Goal: Task Accomplishment & Management: Complete application form

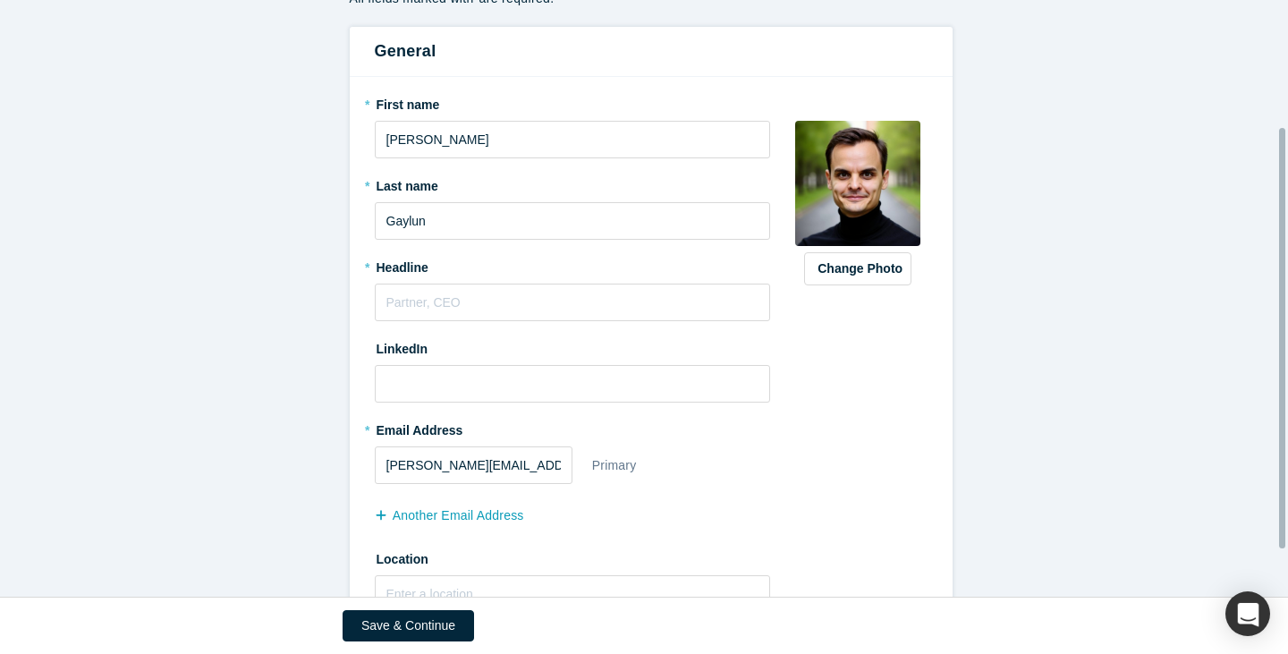
scroll to position [245, 0]
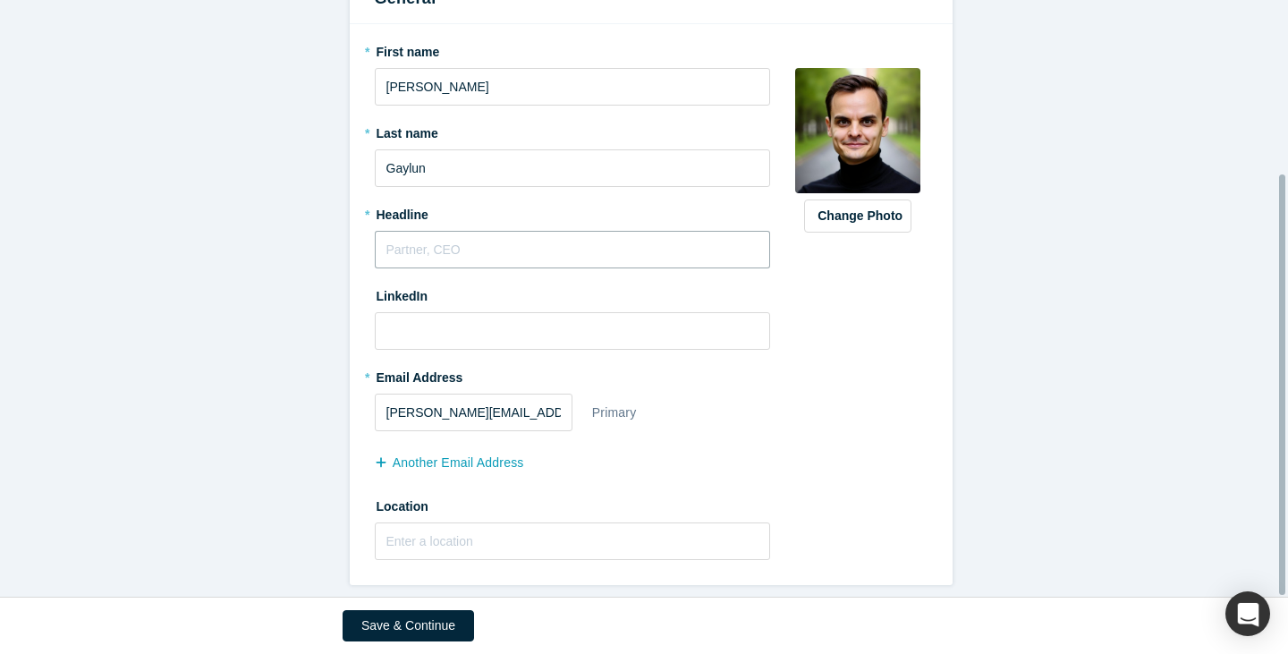
click at [468, 246] on input "text" at bounding box center [573, 250] width 396 height 38
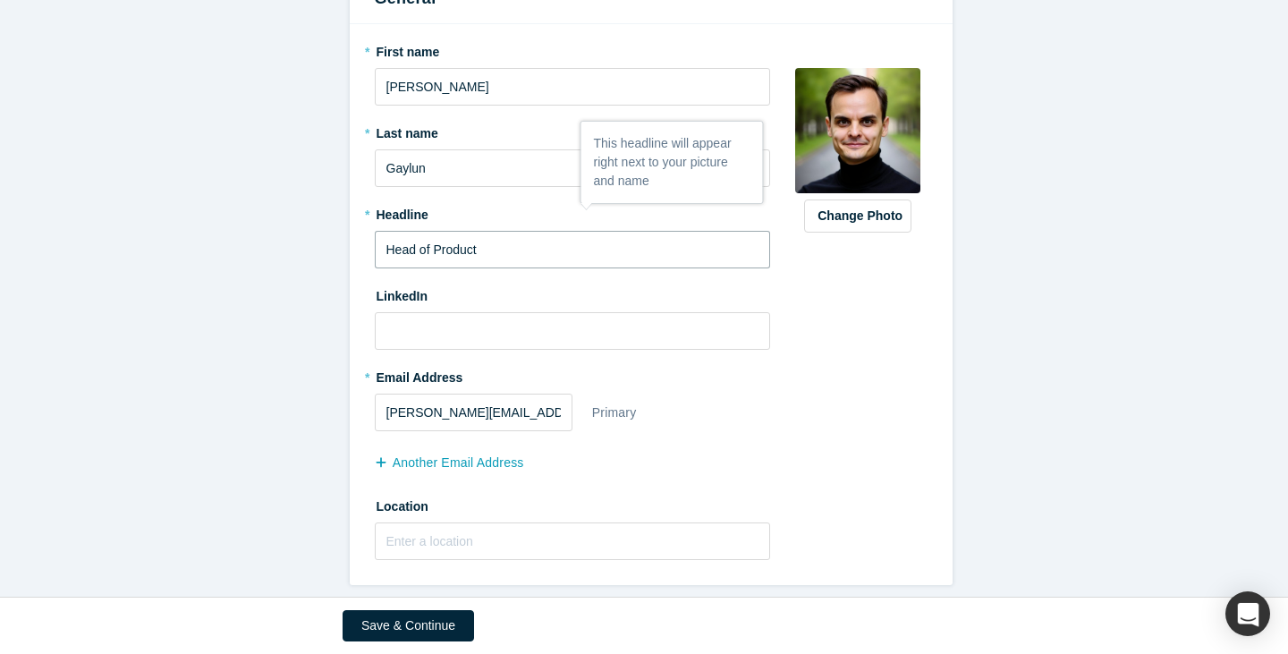
type input "Head of Product"
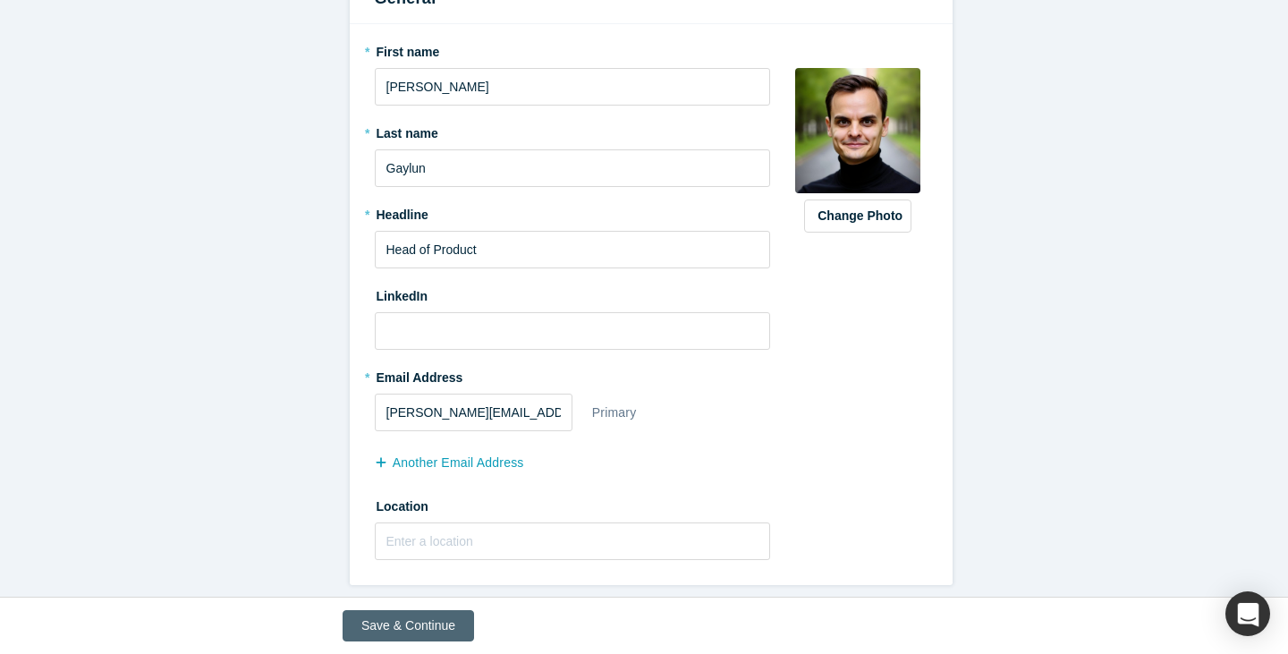
click at [416, 625] on button "Save & Continue" at bounding box center [409, 625] width 132 height 31
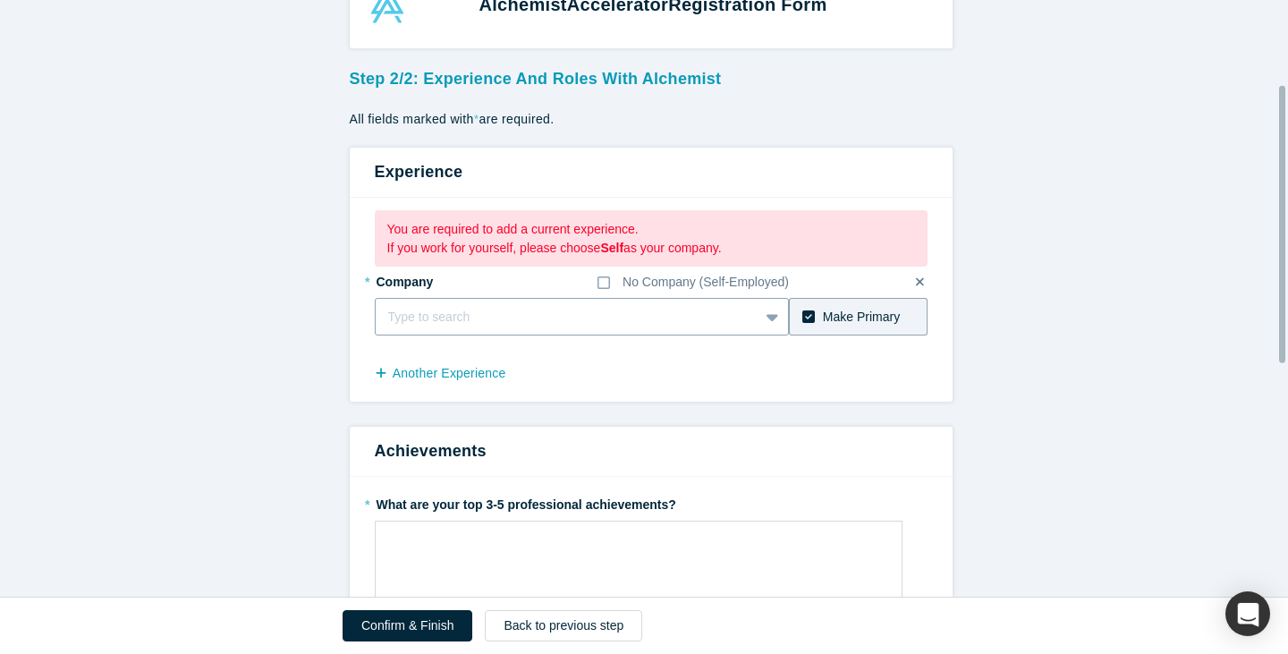
scroll to position [57, 0]
click at [417, 314] on div at bounding box center [567, 318] width 359 height 22
type input "Yale"
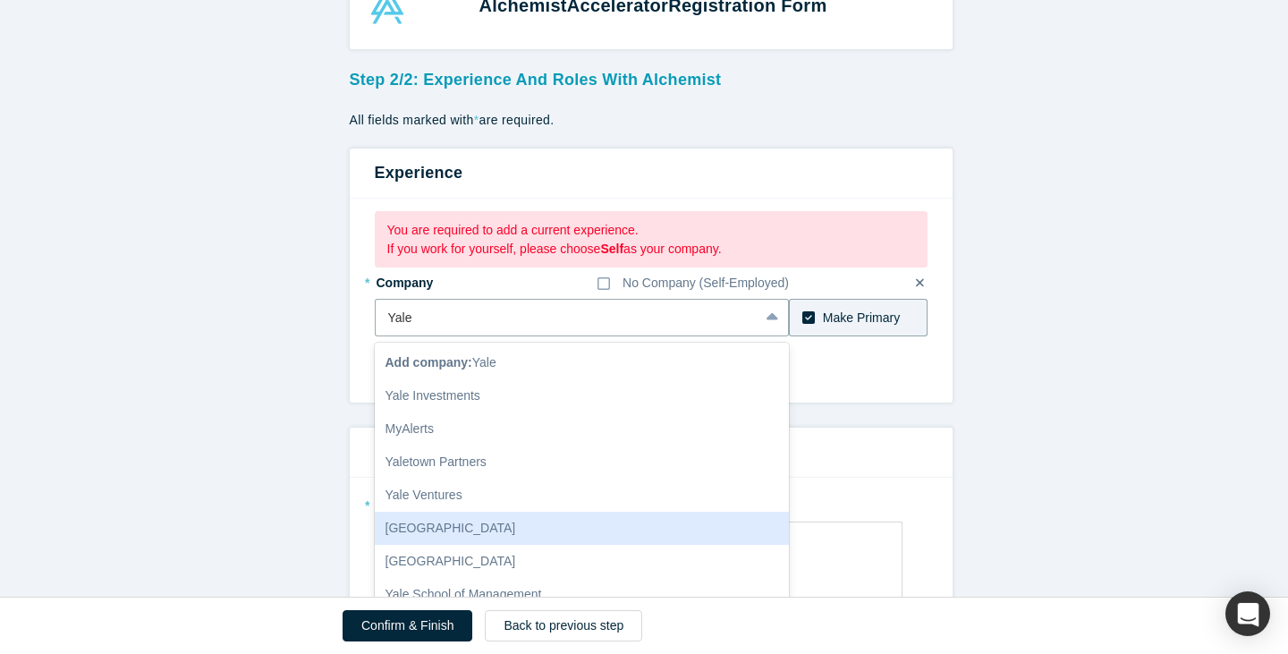
scroll to position [4, 0]
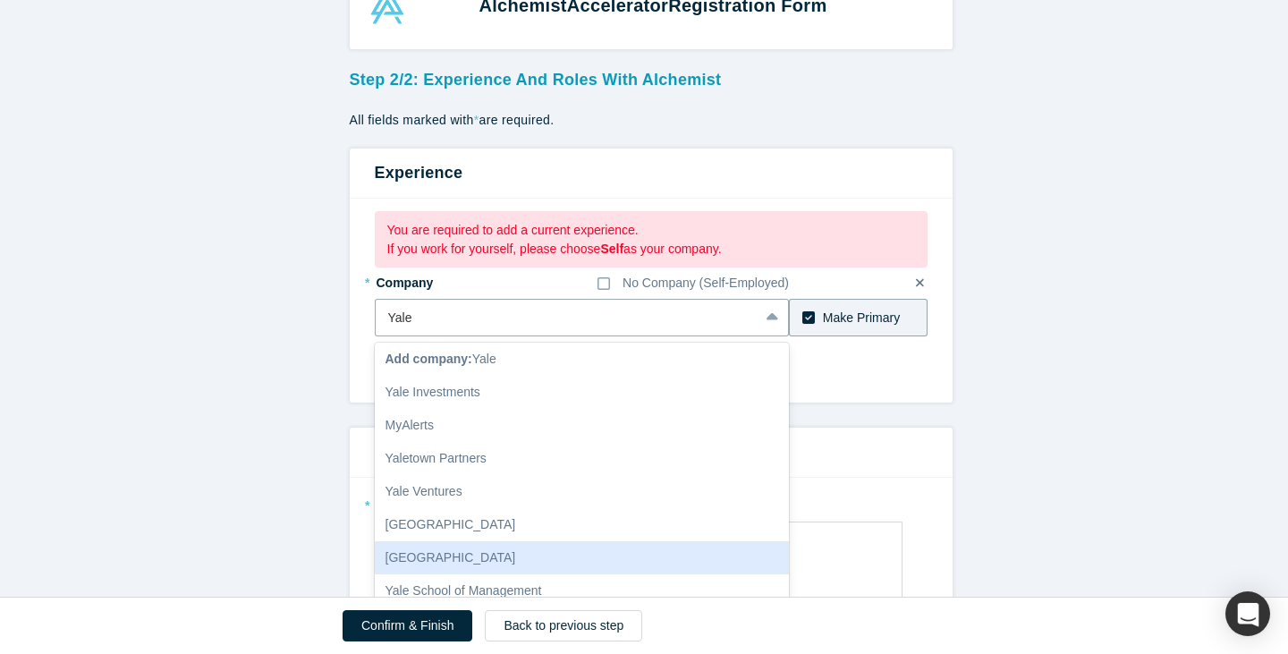
click at [520, 562] on div "[GEOGRAPHIC_DATA]" at bounding box center [582, 557] width 415 height 33
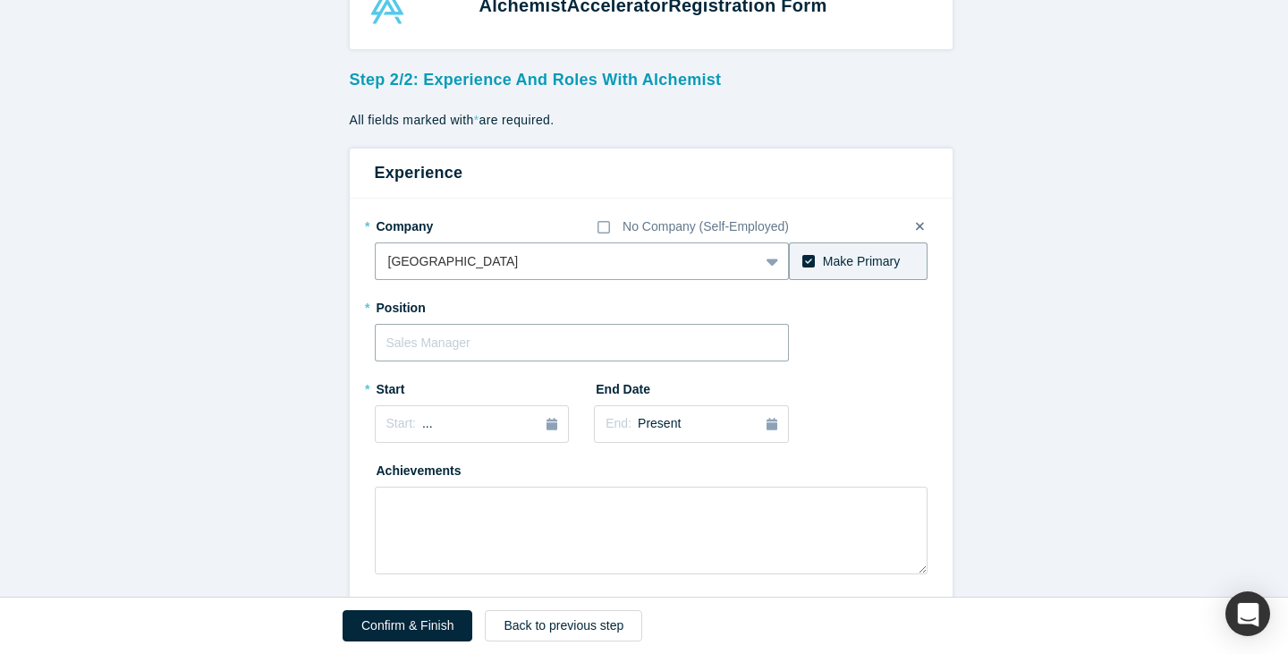
click at [432, 359] on input "text" at bounding box center [582, 343] width 415 height 38
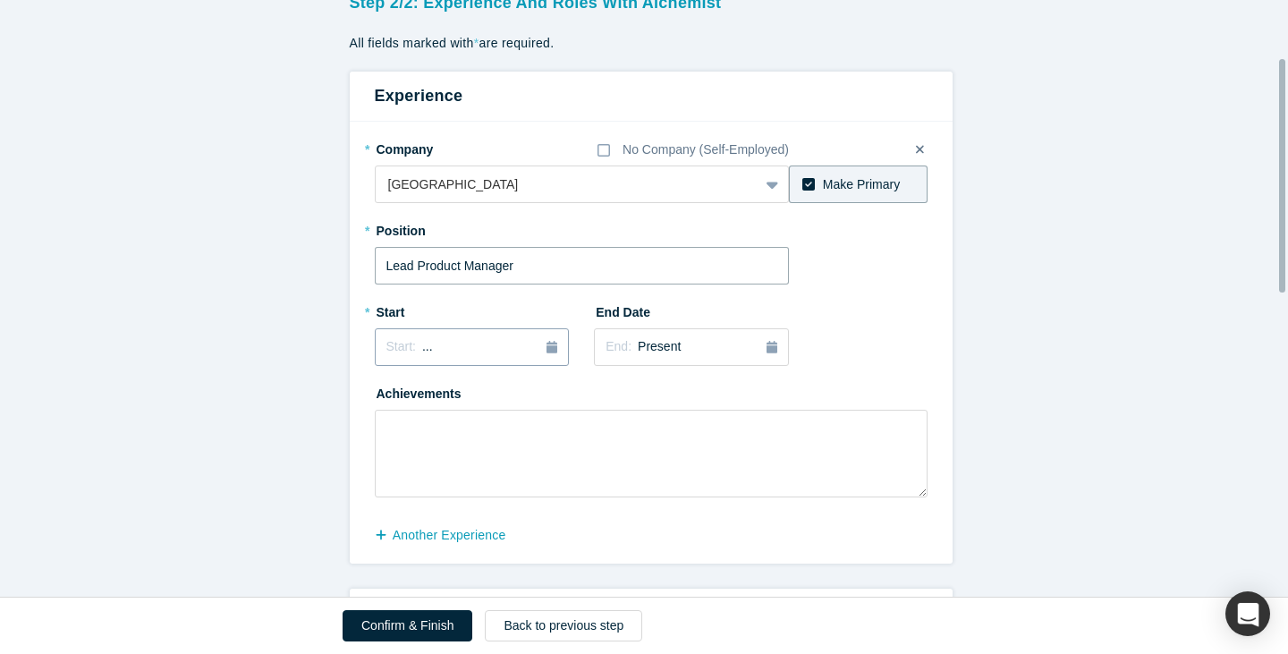
scroll to position [147, 0]
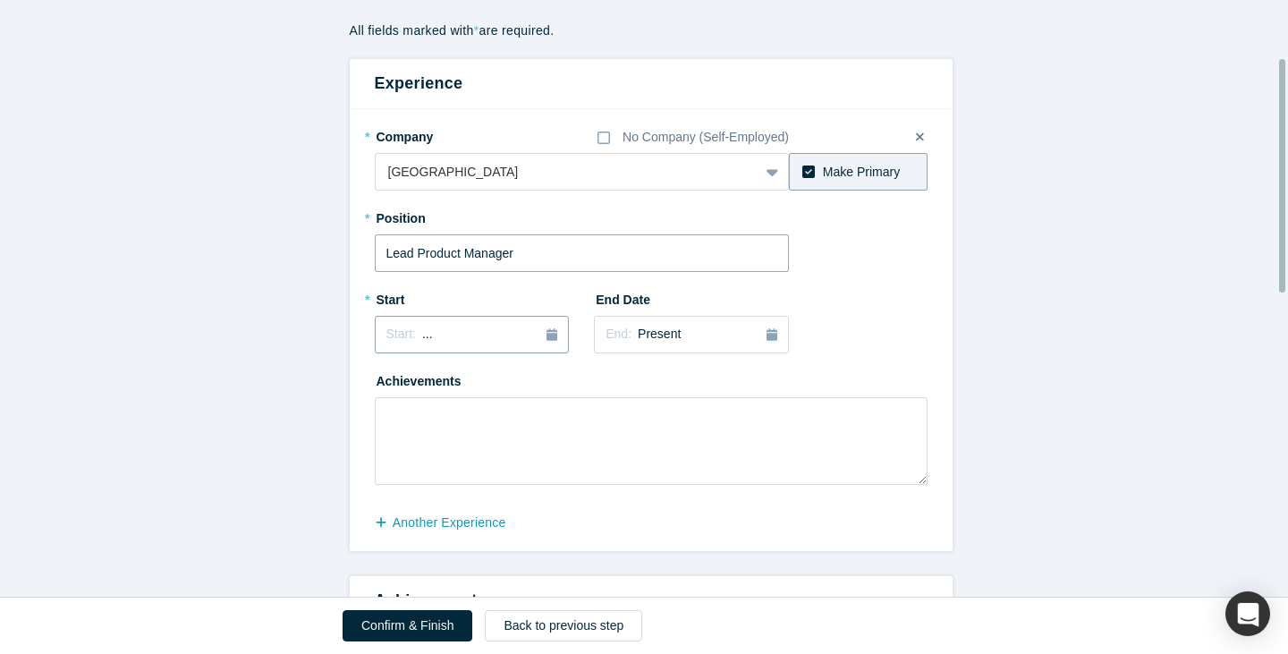
type input "Lead Product Manager"
click at [532, 325] on div "Start: ..." at bounding box center [472, 335] width 172 height 20
click at [401, 425] on div "Jan" at bounding box center [411, 421] width 57 height 19
click at [668, 342] on div "End: Present" at bounding box center [692, 335] width 172 height 20
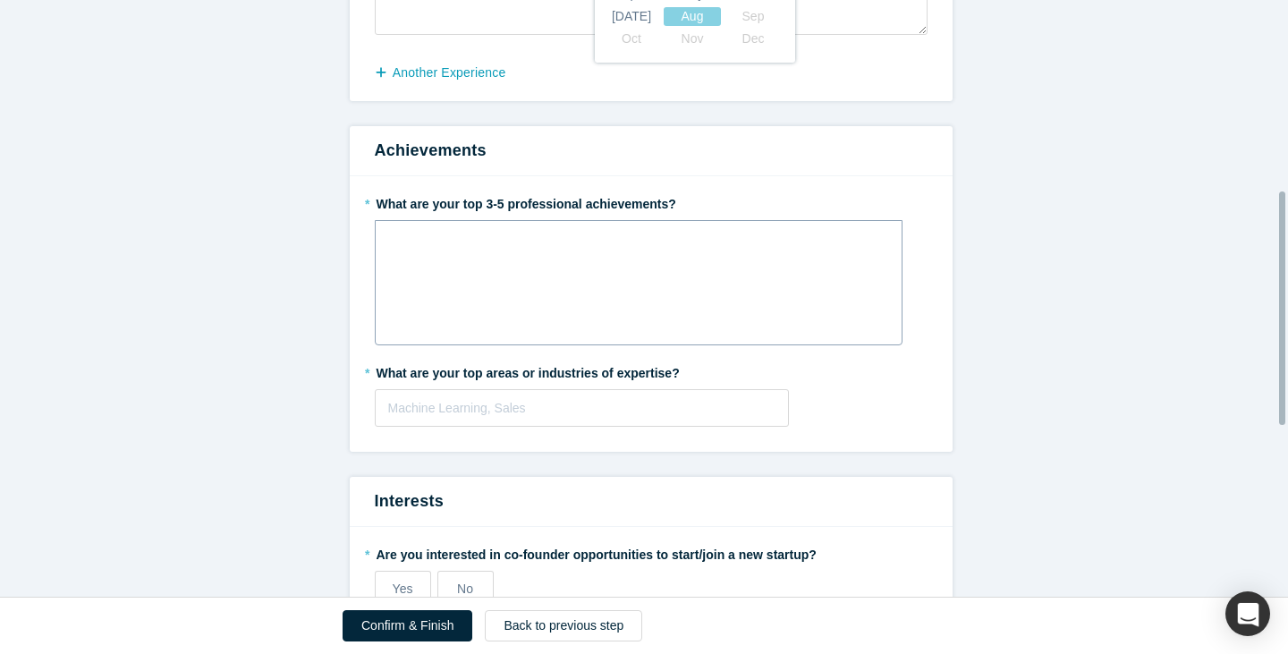
scroll to position [474, 0]
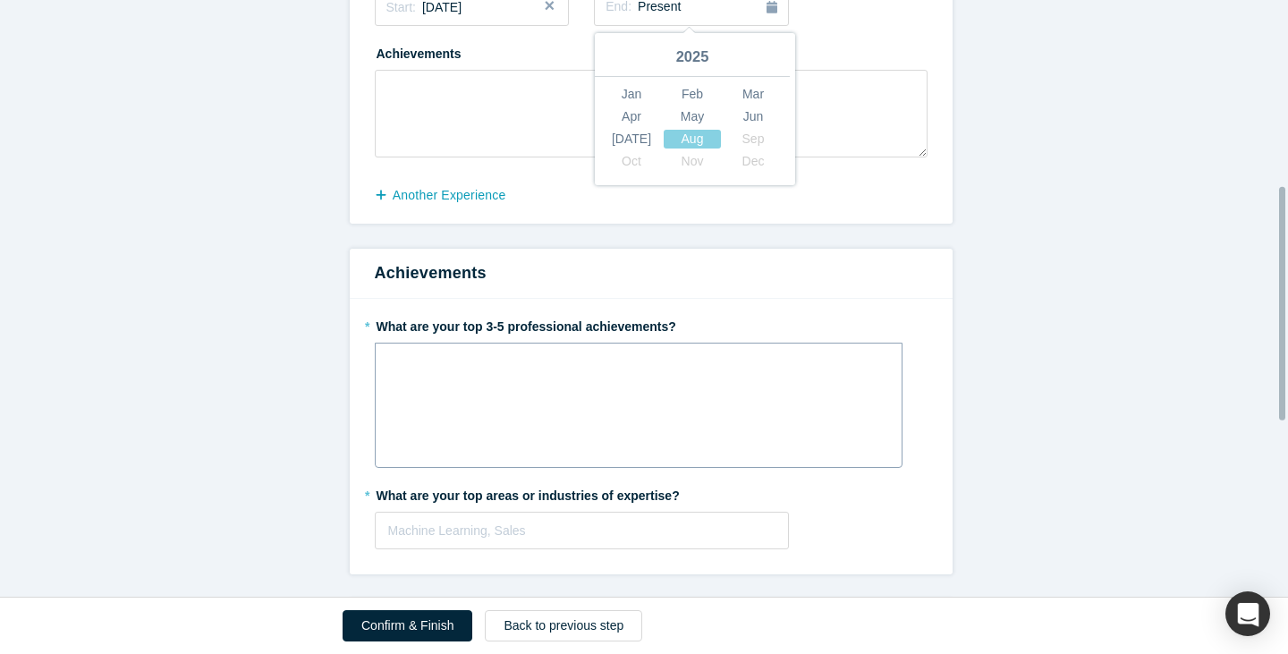
click at [524, 386] on div "rdw-wrapper" at bounding box center [639, 405] width 528 height 125
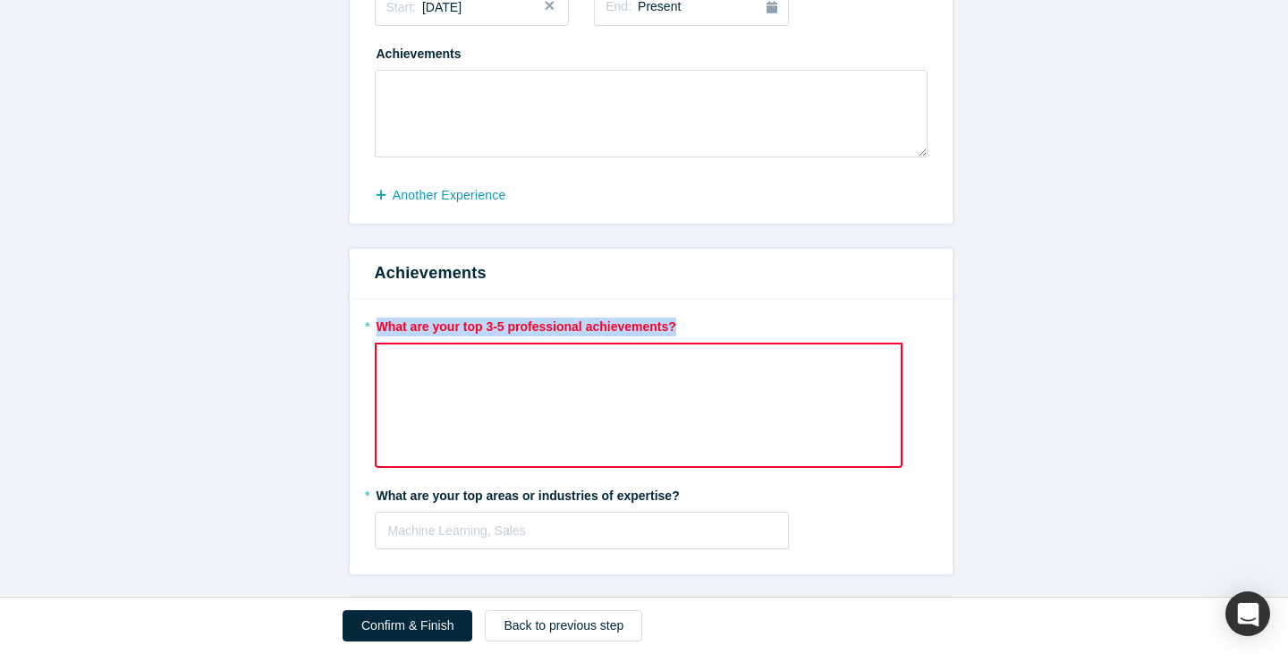
drag, startPoint x: 673, startPoint y: 325, endPoint x: 354, endPoint y: 335, distance: 318.7
click at [354, 335] on div "* What are your top 3-5 professional achievements? * What are your top areas or…" at bounding box center [651, 437] width 603 height 276
copy label "What are your top 3-5 professional achievements?"
click at [466, 402] on div "rdw-wrapper" at bounding box center [639, 405] width 528 height 125
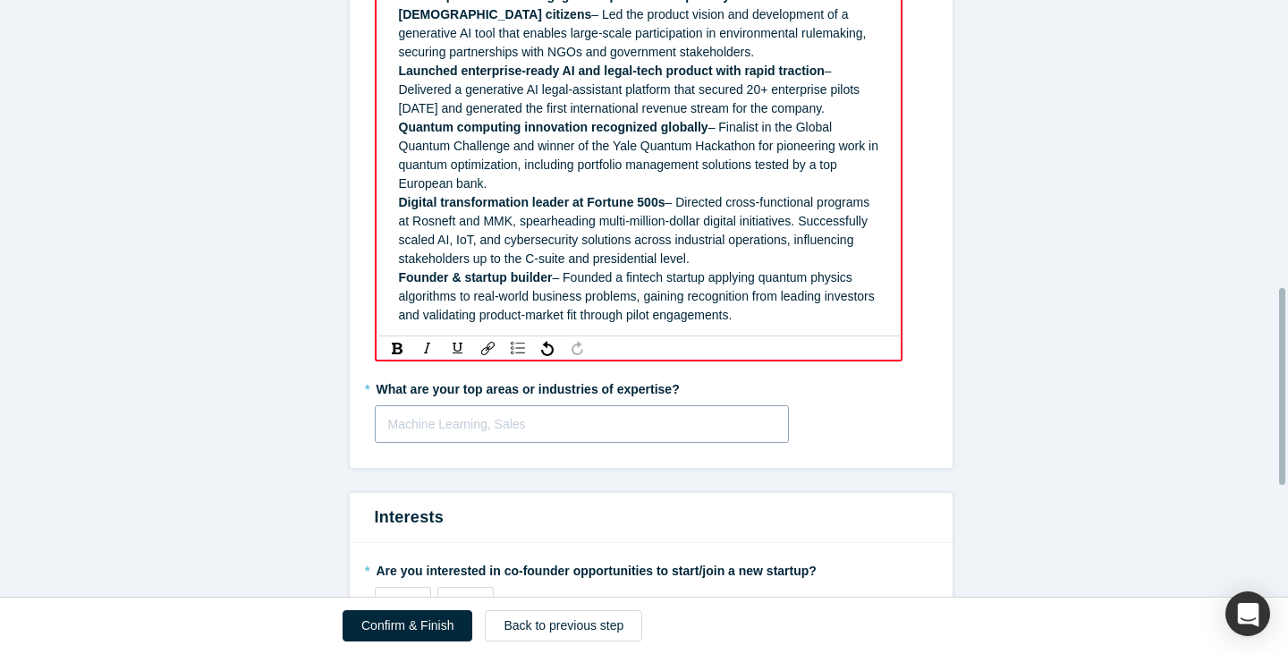
scroll to position [921, 0]
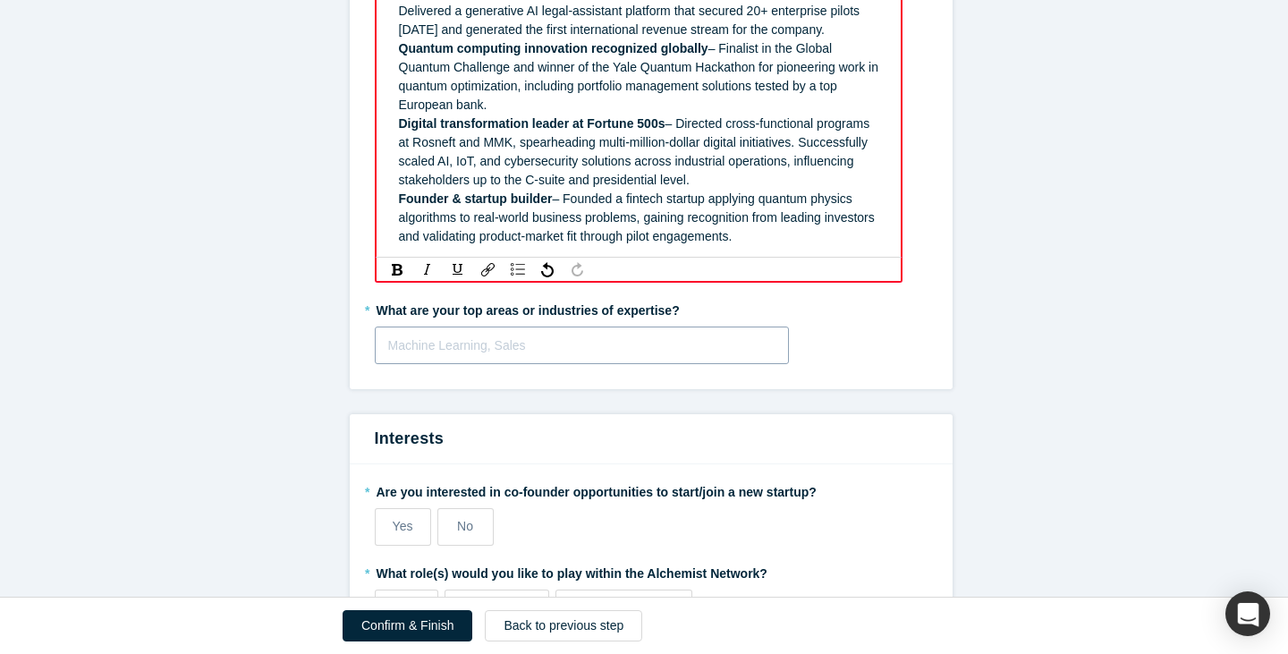
click at [589, 364] on div "Machine Learning, Sales" at bounding box center [582, 346] width 415 height 38
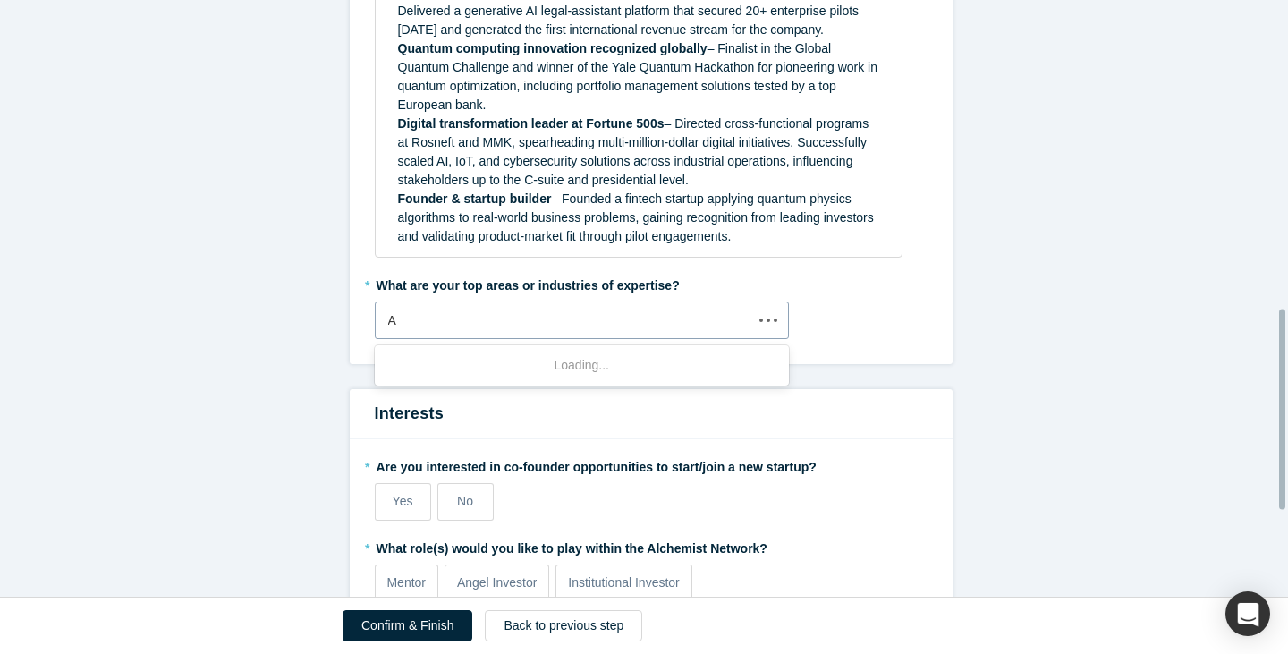
type input "AI"
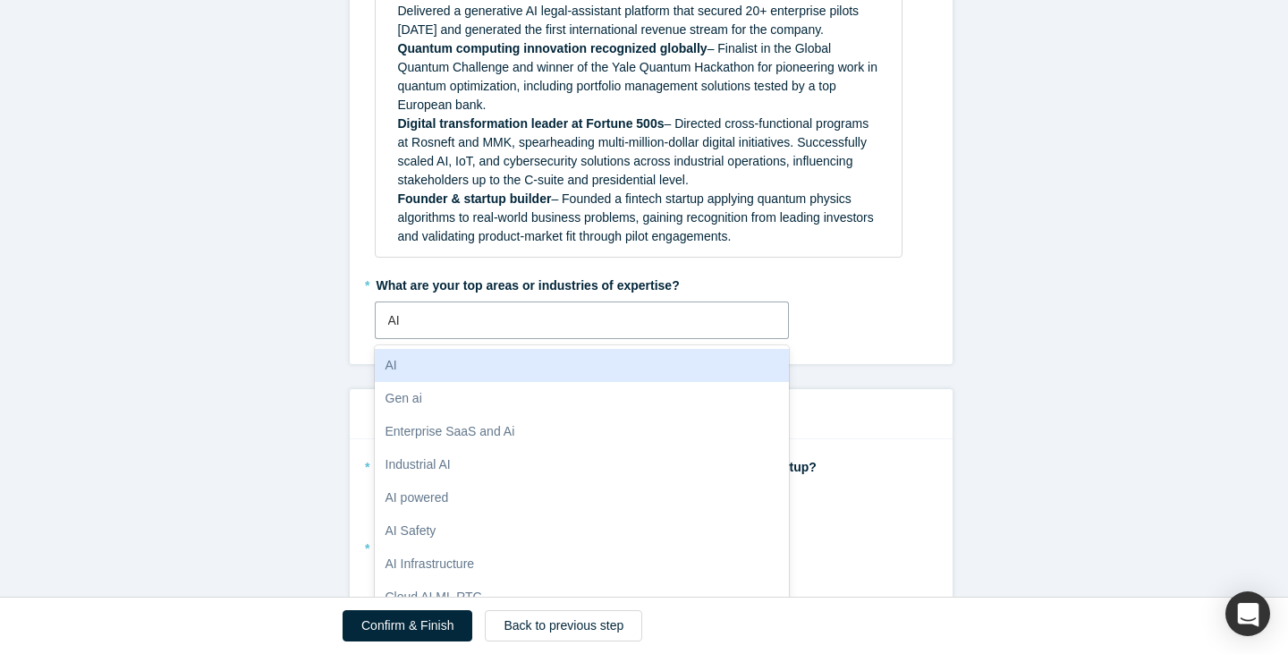
click at [531, 382] on div "AI" at bounding box center [582, 365] width 415 height 33
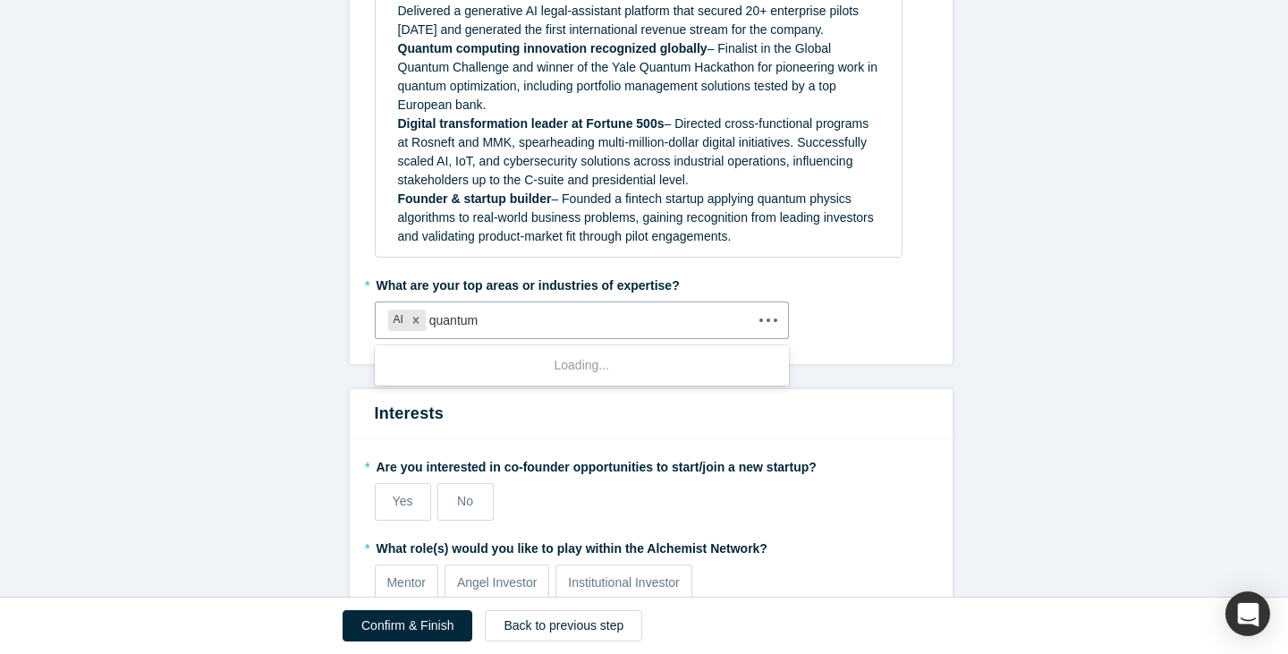
type input "quantum"
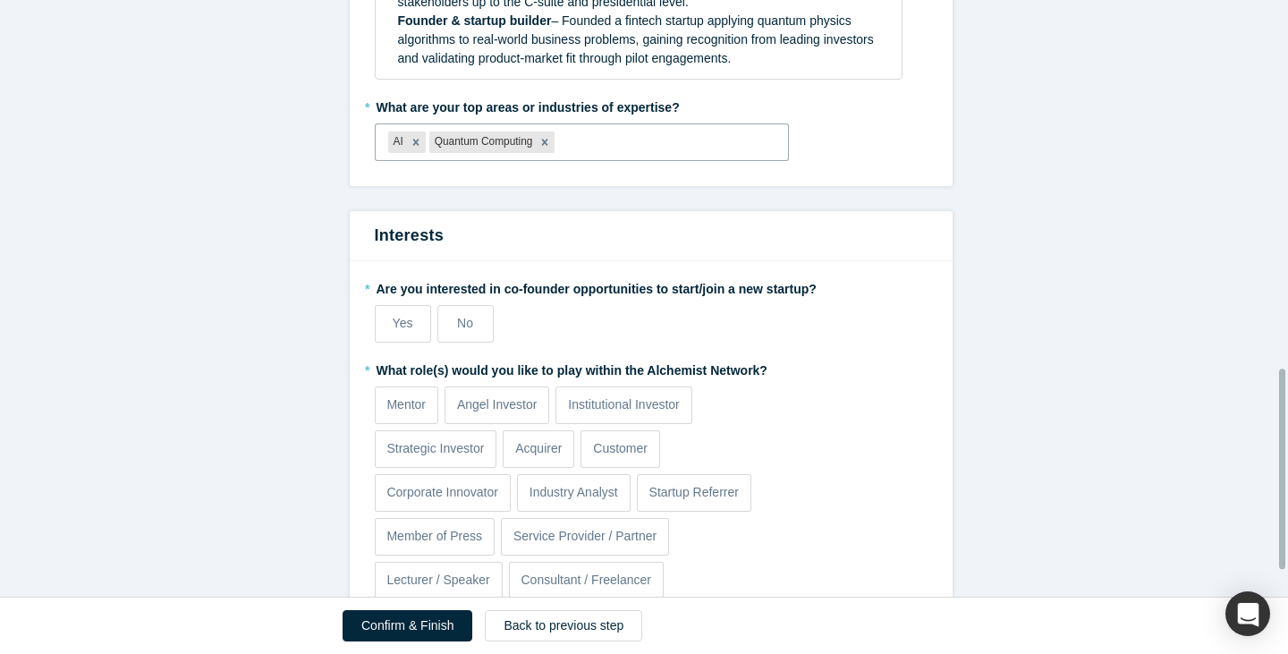
scroll to position [1099, 0]
click at [382, 342] on label "Yes" at bounding box center [403, 323] width 56 height 38
click at [0, 0] on input "Yes" at bounding box center [0, 0] width 0 height 0
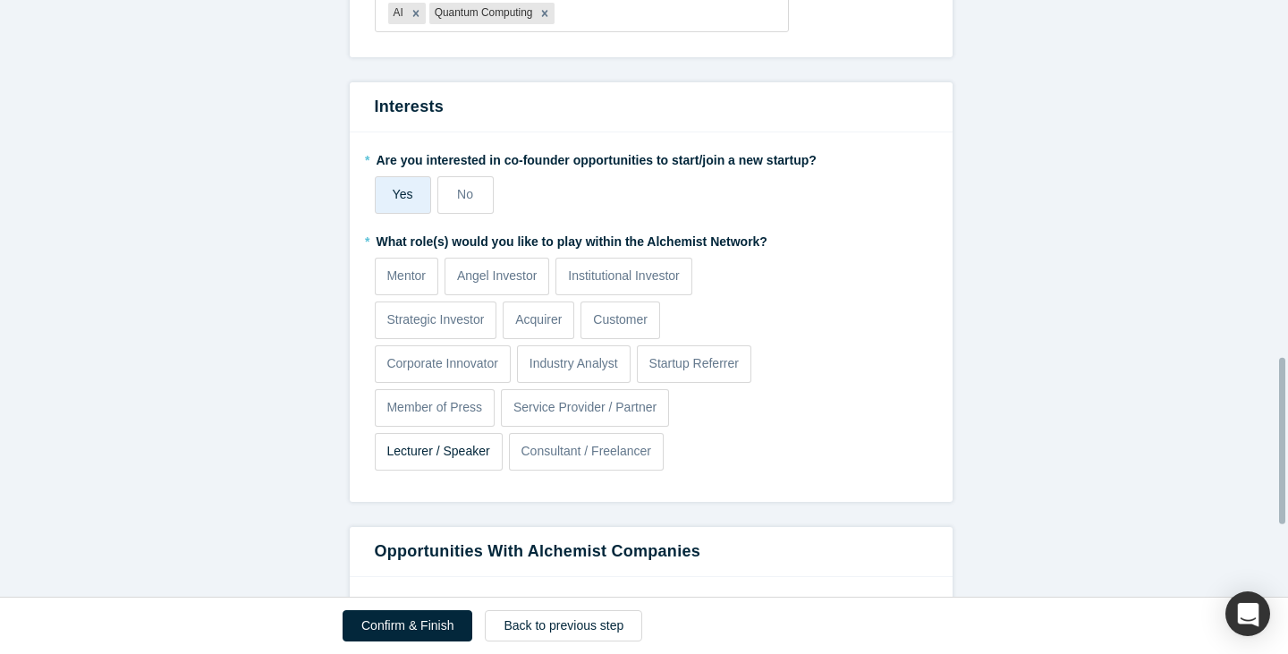
scroll to position [1278, 0]
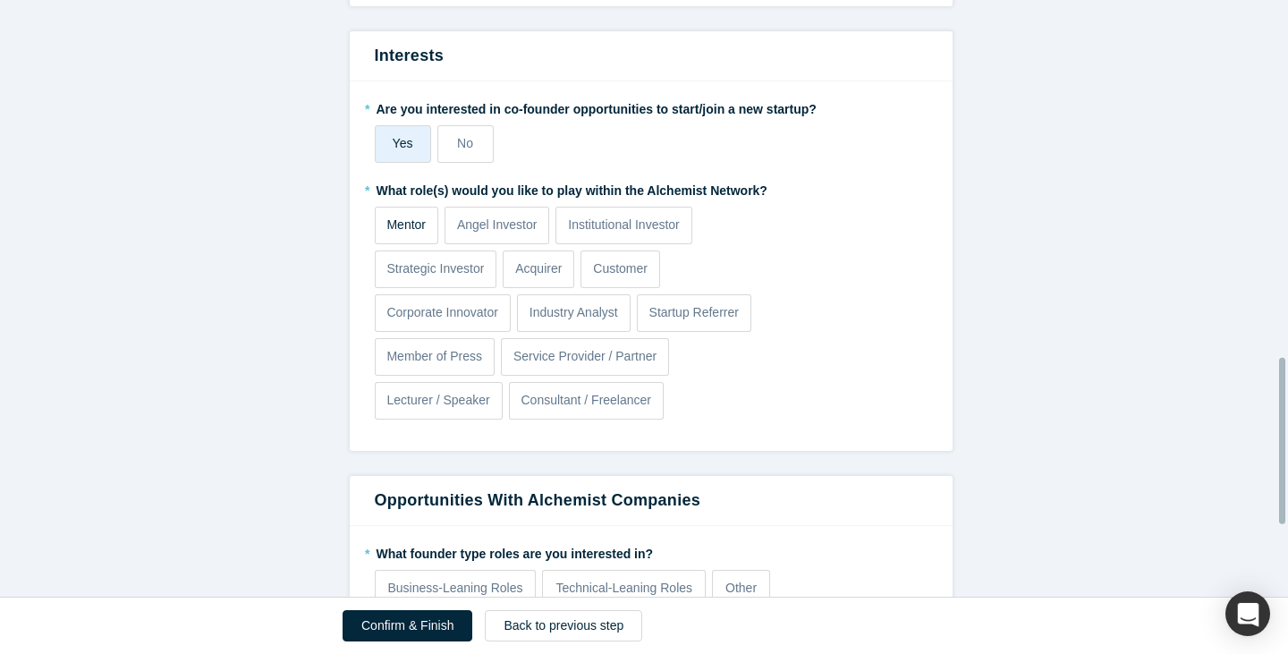
click at [394, 234] on p "Mentor" at bounding box center [405, 225] width 39 height 19
click at [0, 0] on input "Mentor" at bounding box center [0, 0] width 0 height 0
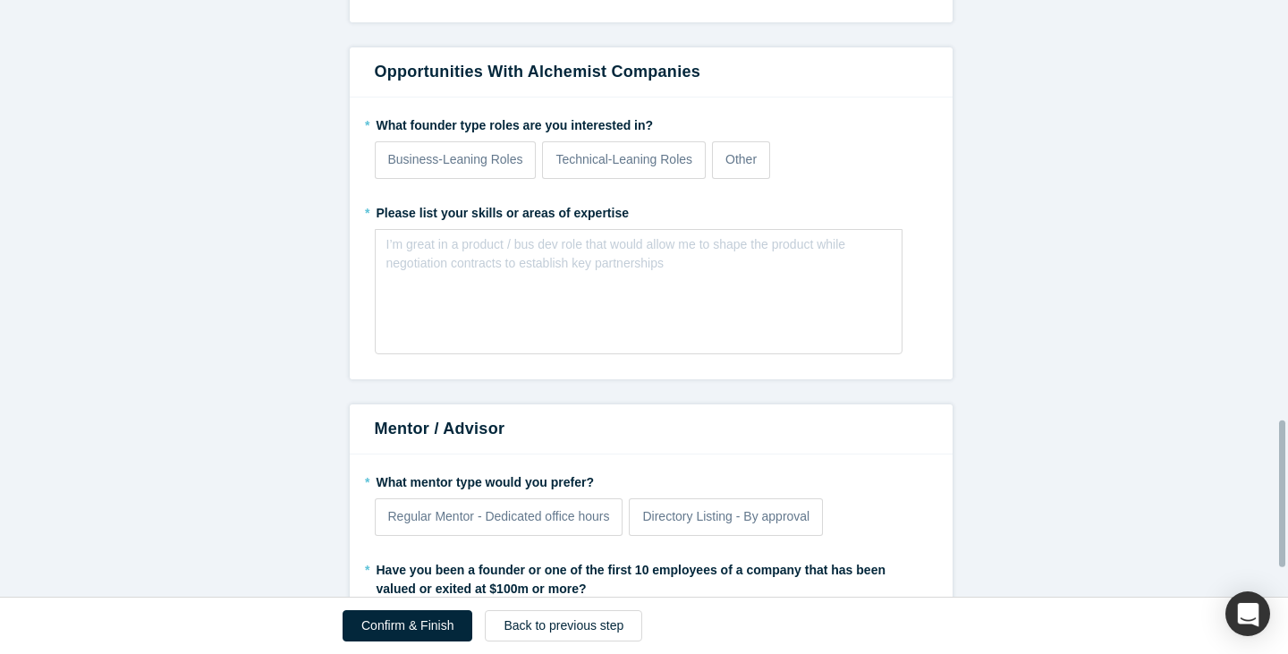
scroll to position [1726, 0]
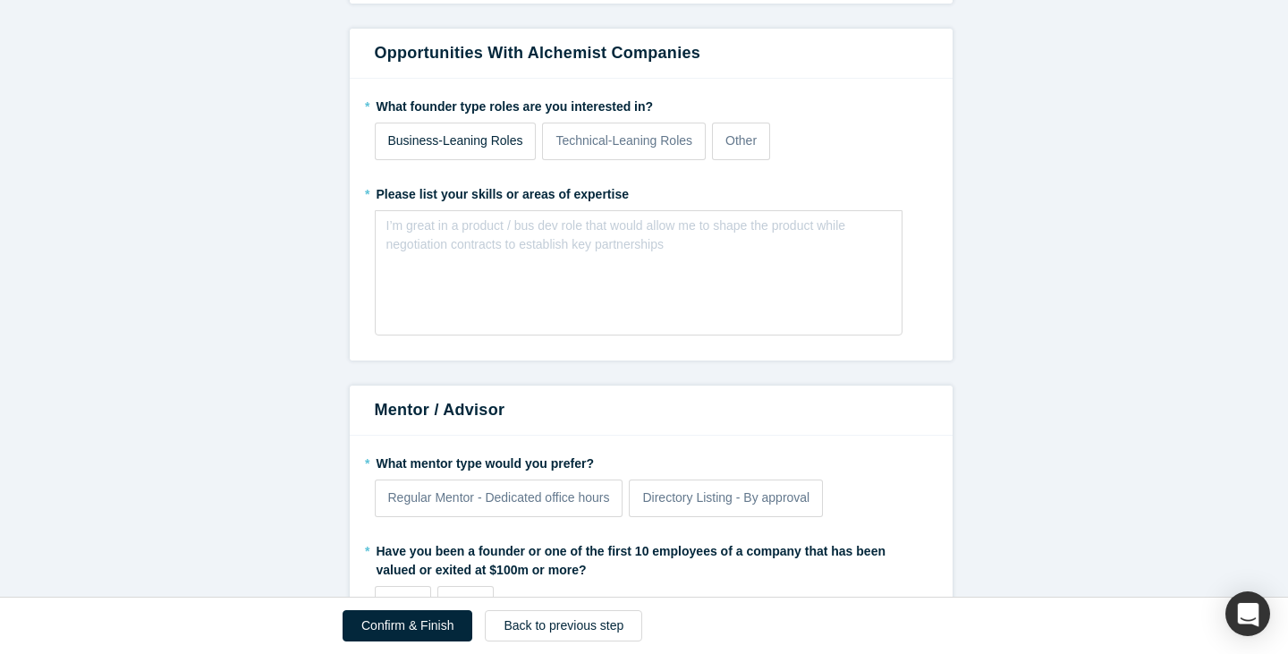
click at [464, 150] on p "Business-Leaning Roles" at bounding box center [455, 141] width 135 height 19
click at [0, 0] on input "Business-Leaning Roles" at bounding box center [0, 0] width 0 height 0
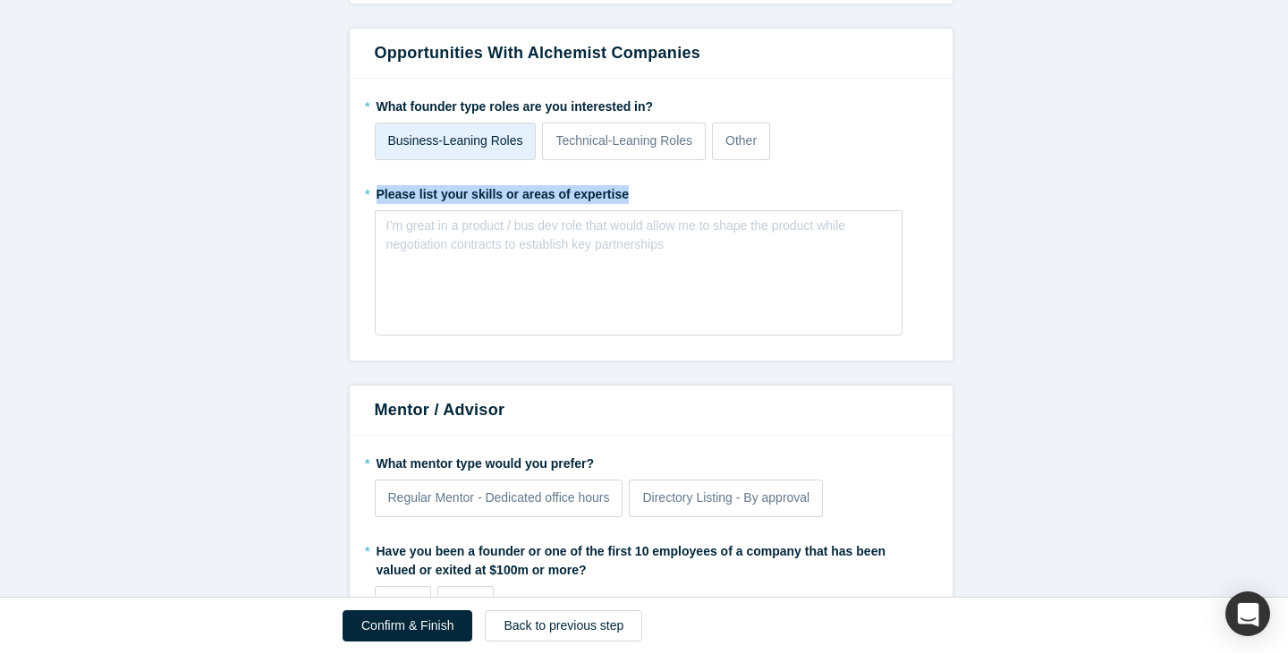
drag, startPoint x: 606, startPoint y: 209, endPoint x: 330, endPoint y: 203, distance: 275.6
copy label "Please list your skills or areas of expertise"
click at [515, 317] on div "I’m great in a product / bus dev role that would allow me to shape the product …" at bounding box center [639, 272] width 528 height 125
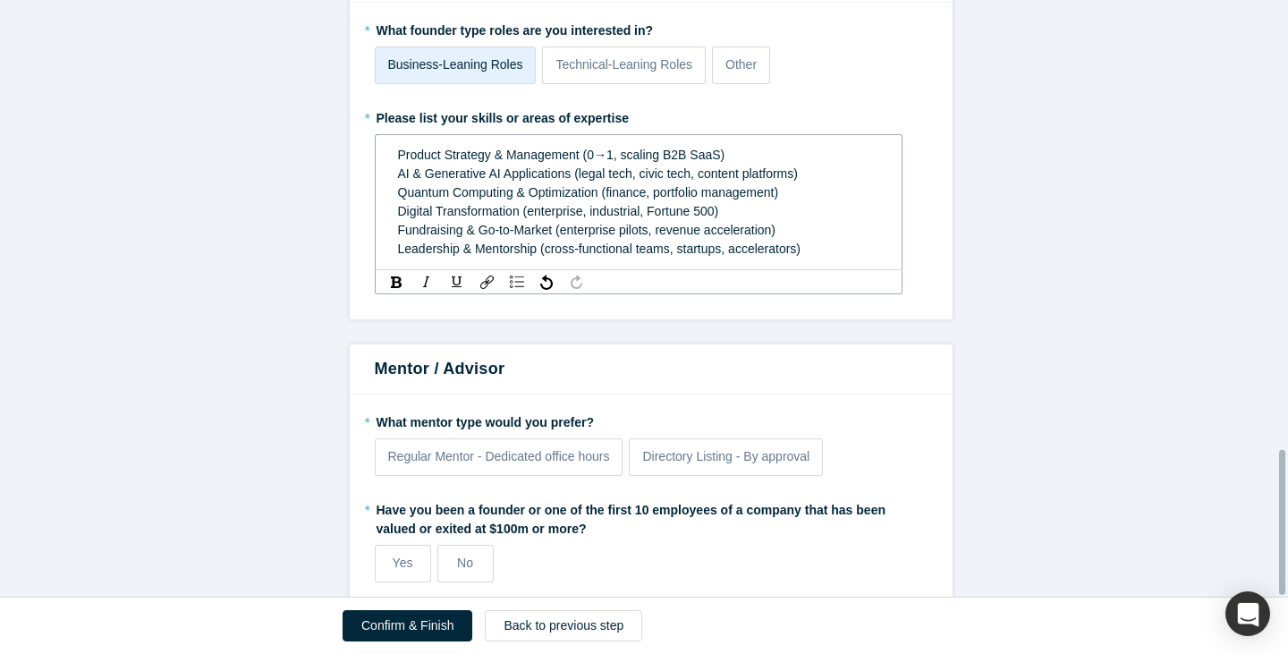
scroll to position [1856, 0]
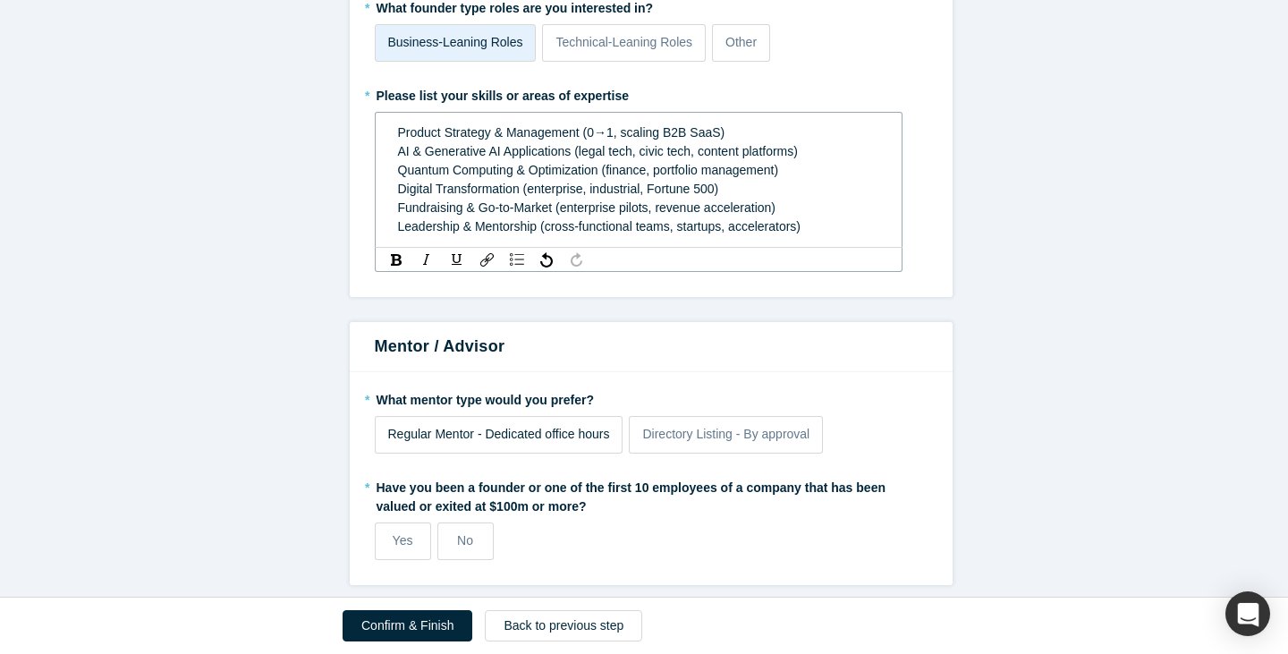
click at [487, 427] on span "Regular Mentor - Dedicated office hours" at bounding box center [499, 434] width 222 height 14
click at [0, 0] on input "Regular Mentor - Dedicated office hours" at bounding box center [0, 0] width 0 height 0
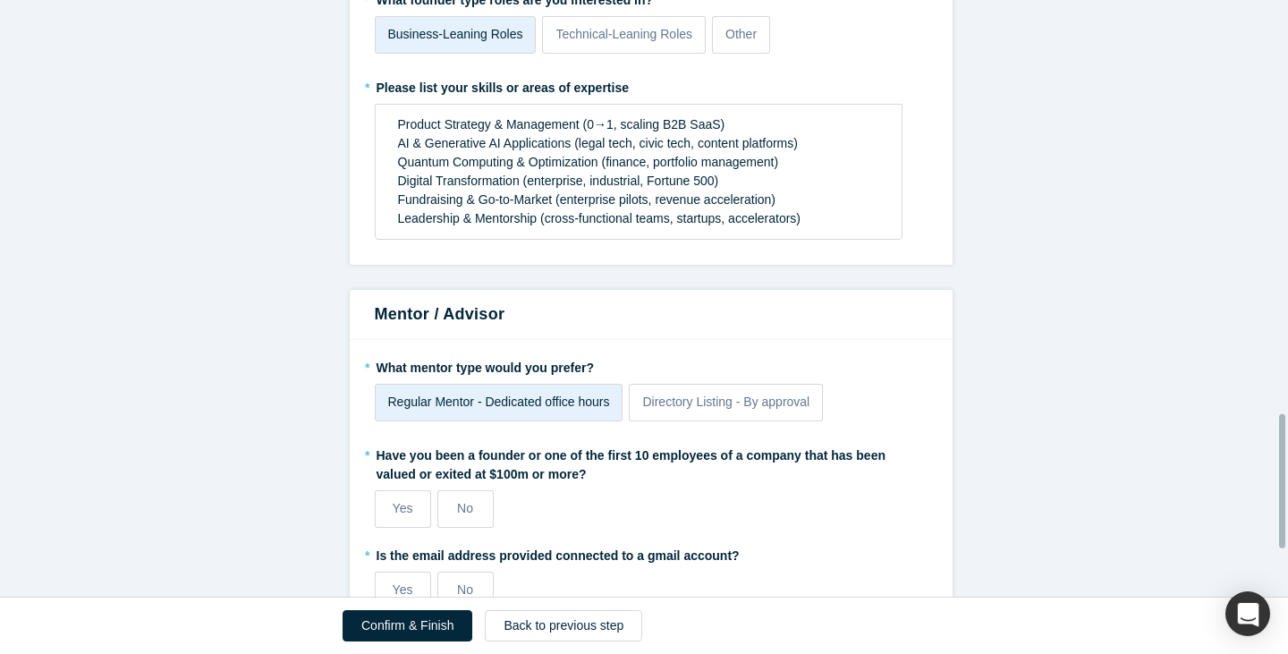
scroll to position [2011, 0]
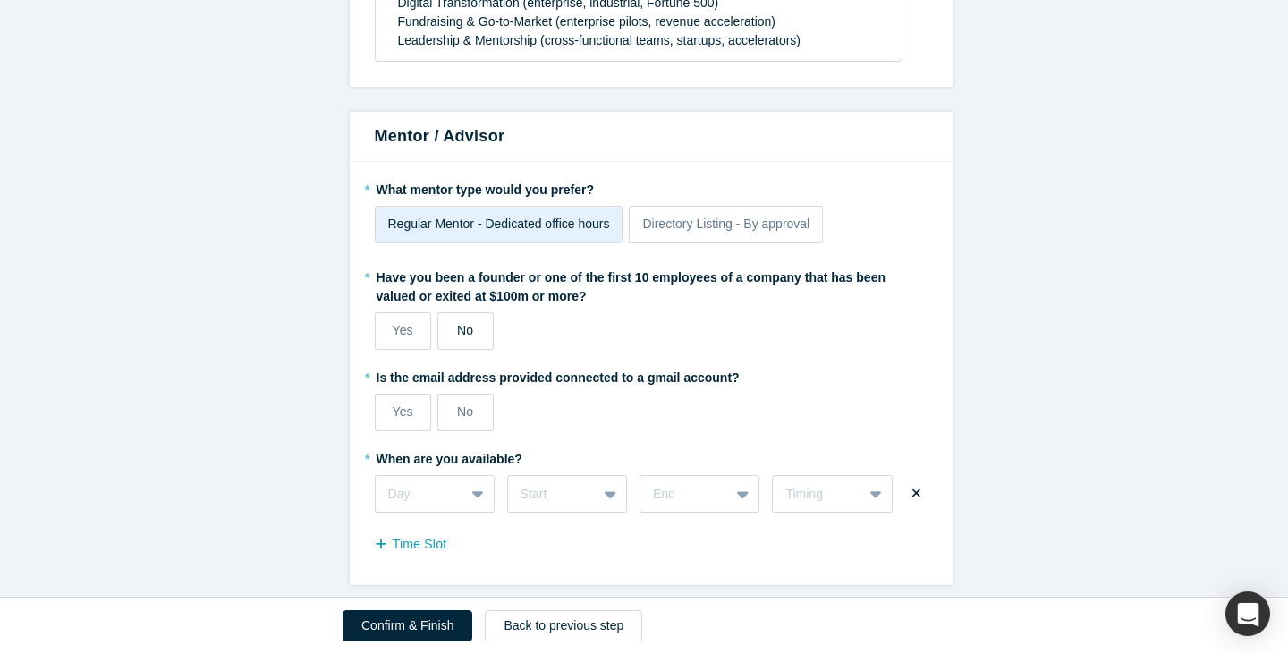
click at [452, 350] on label "No" at bounding box center [465, 331] width 56 height 38
click at [0, 0] on input "No" at bounding box center [0, 0] width 0 height 0
click at [395, 419] on span "Yes" at bounding box center [403, 411] width 21 height 14
click at [0, 0] on input "Yes" at bounding box center [0, 0] width 0 height 0
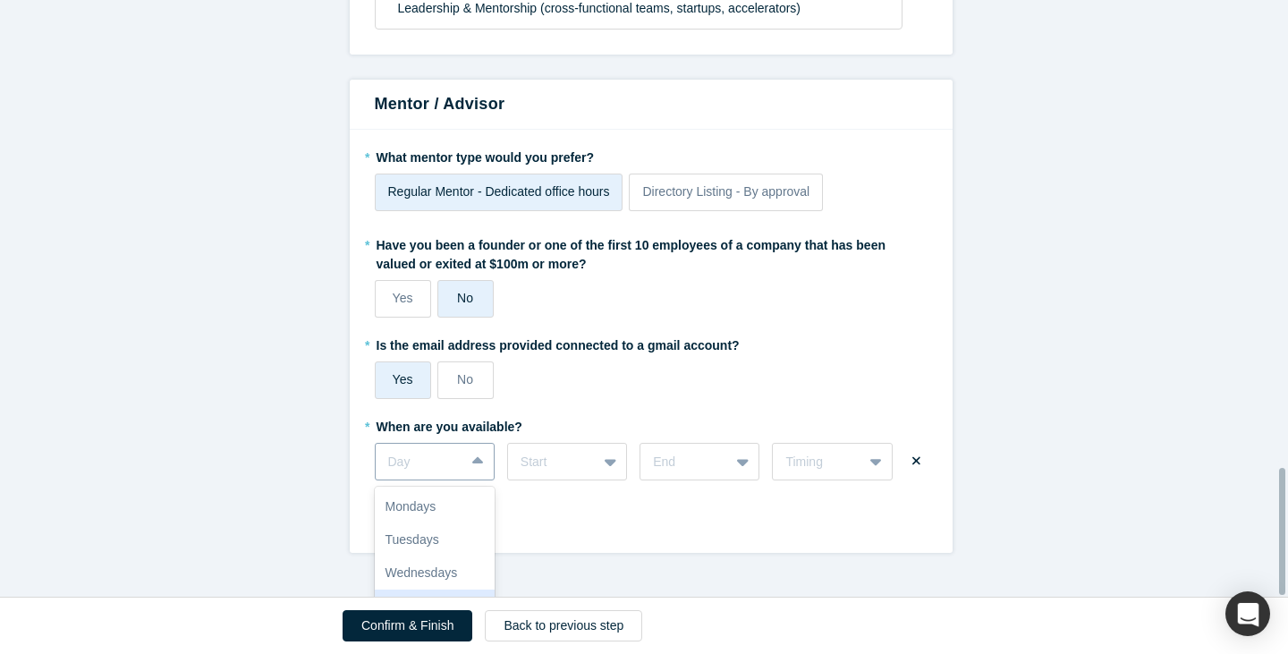
click at [396, 480] on div "7 results available. Use Up and Down to choose options, press Enter to select t…" at bounding box center [435, 462] width 120 height 38
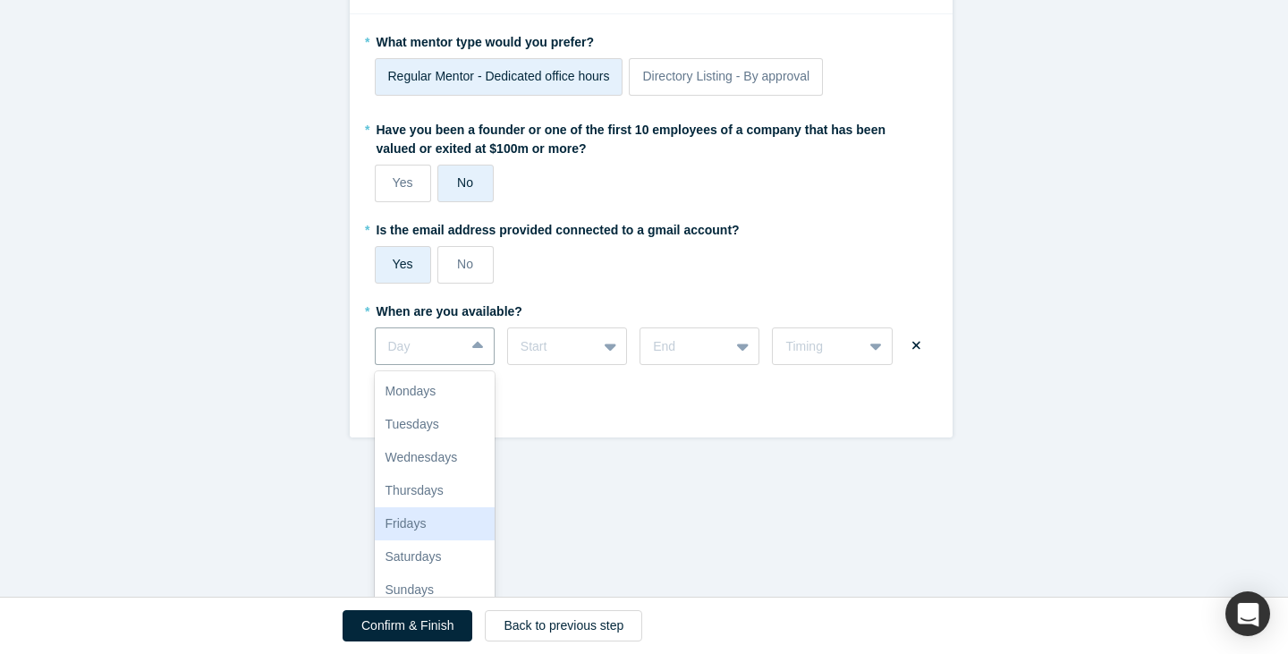
click at [418, 509] on div "Fridays" at bounding box center [435, 523] width 120 height 33
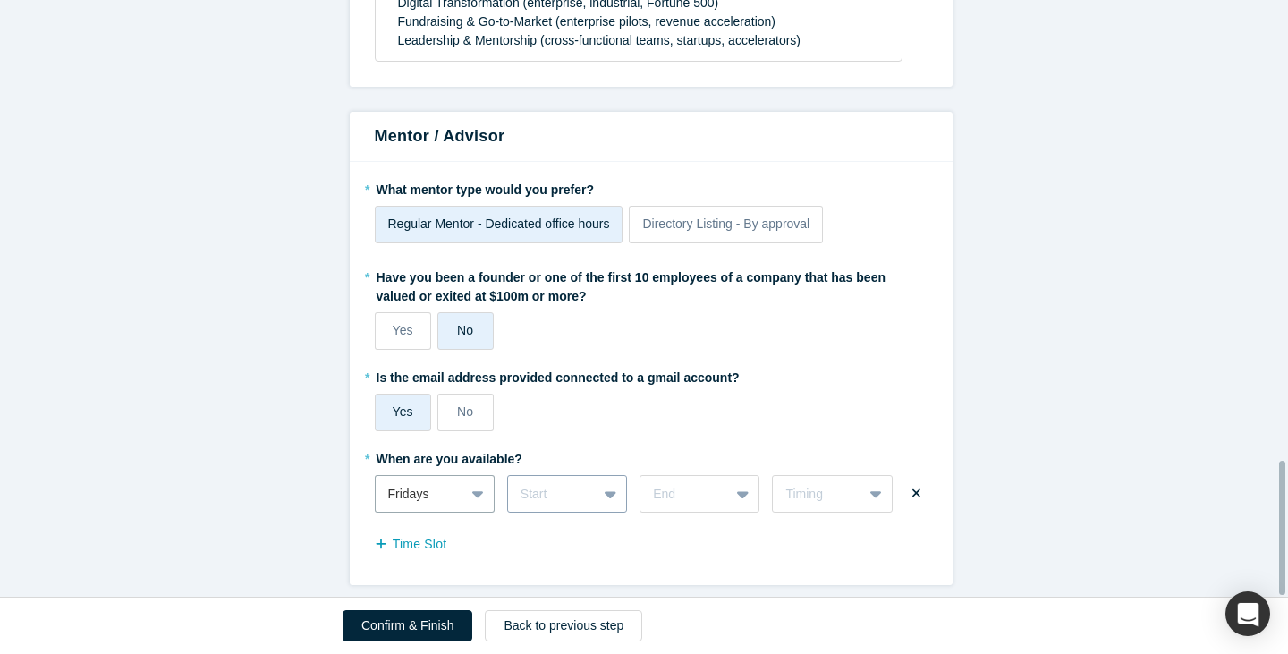
click at [560, 478] on div "Start" at bounding box center [567, 494] width 120 height 38
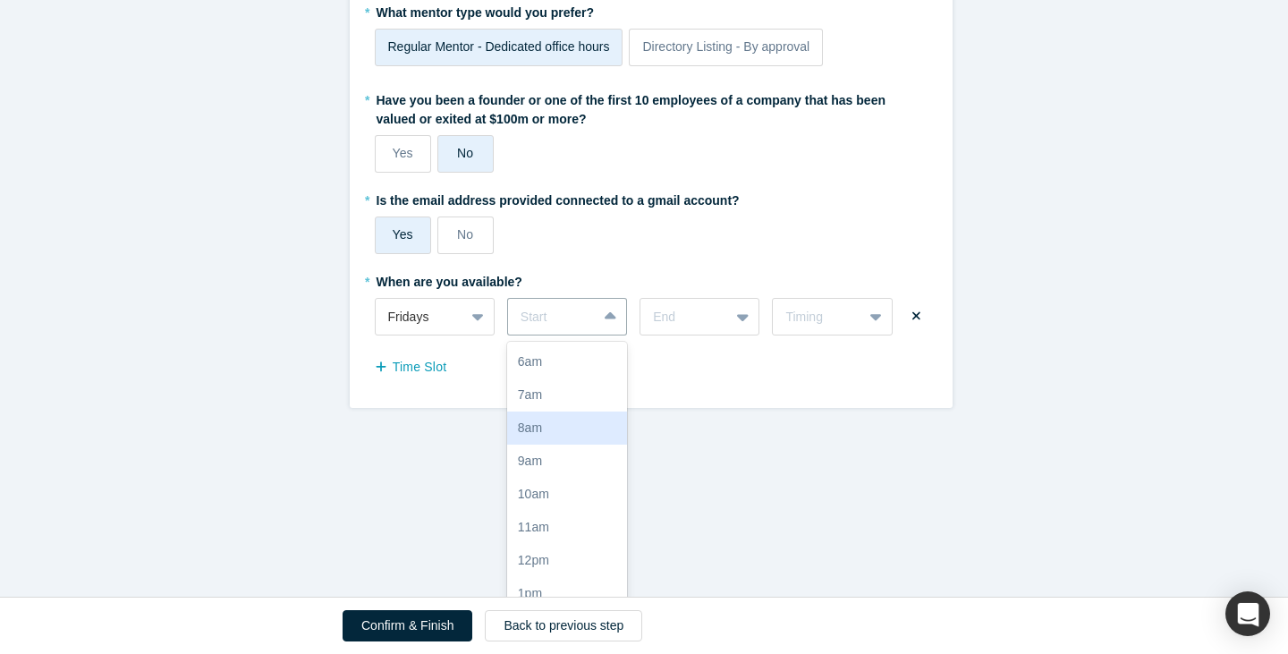
click at [546, 418] on div "8am" at bounding box center [567, 428] width 120 height 33
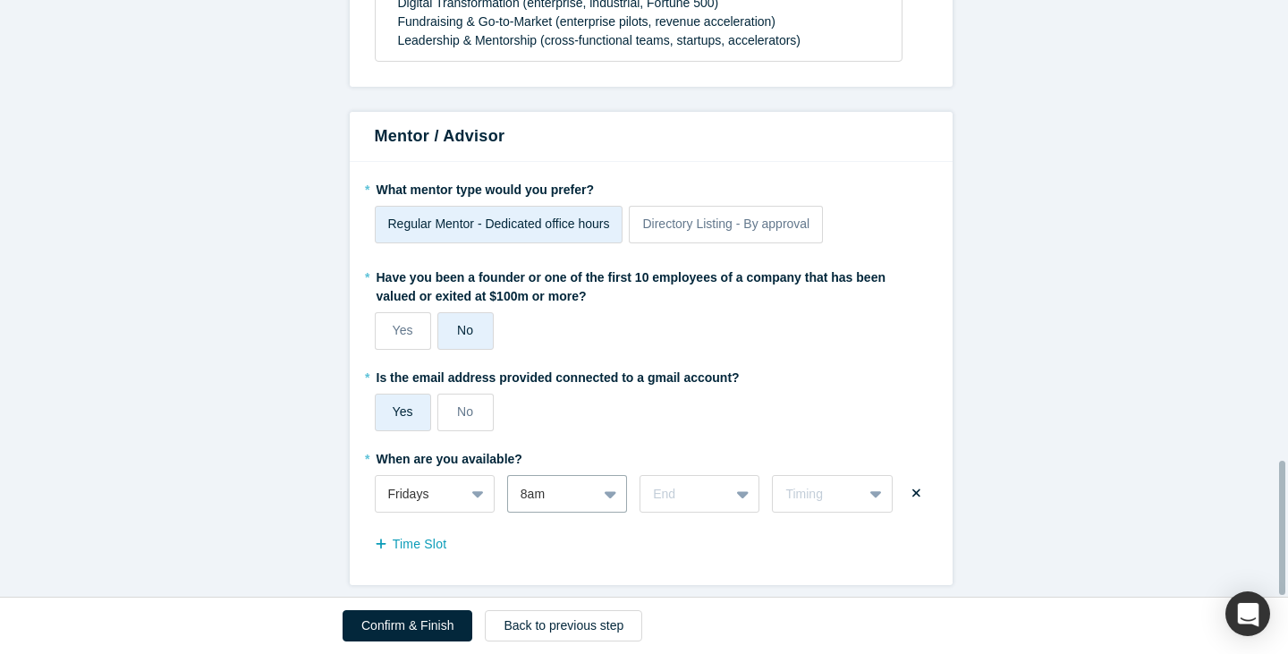
click at [669, 457] on div "* When are you available? Fridays option 8am, selected. 8am End Timing Time Slot" at bounding box center [651, 502] width 553 height 116
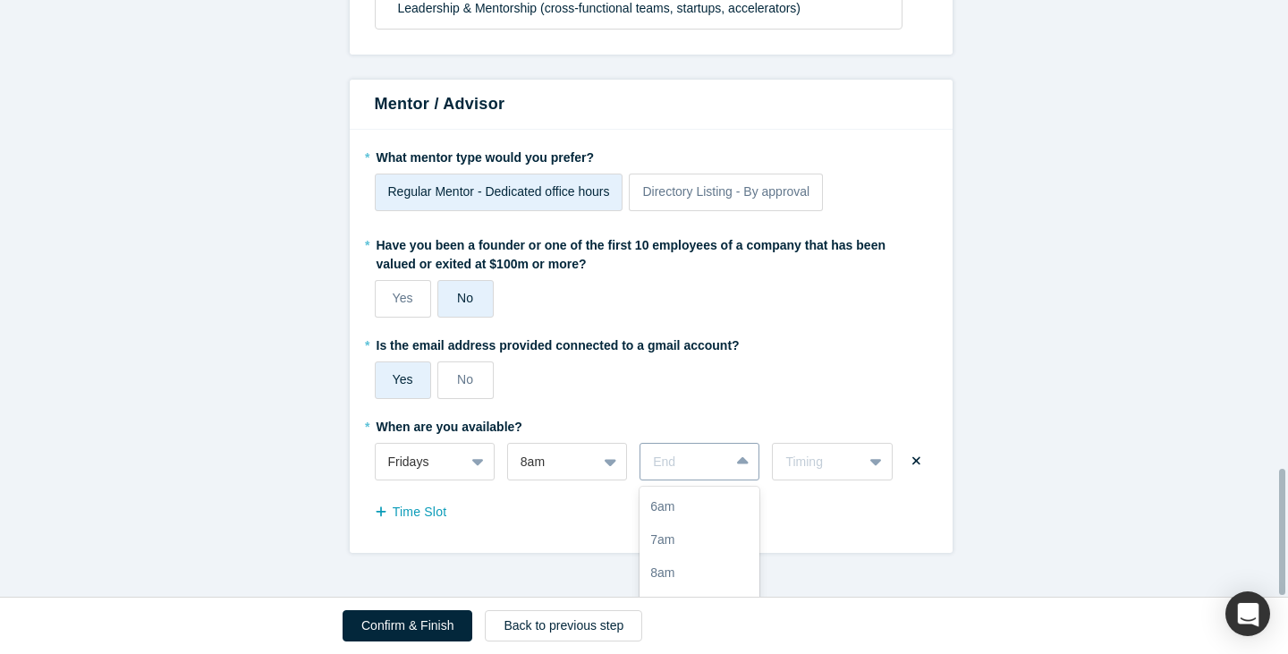
click at [674, 471] on div "17 results available. Use Up and Down to choose options, press Enter to select …" at bounding box center [700, 462] width 120 height 38
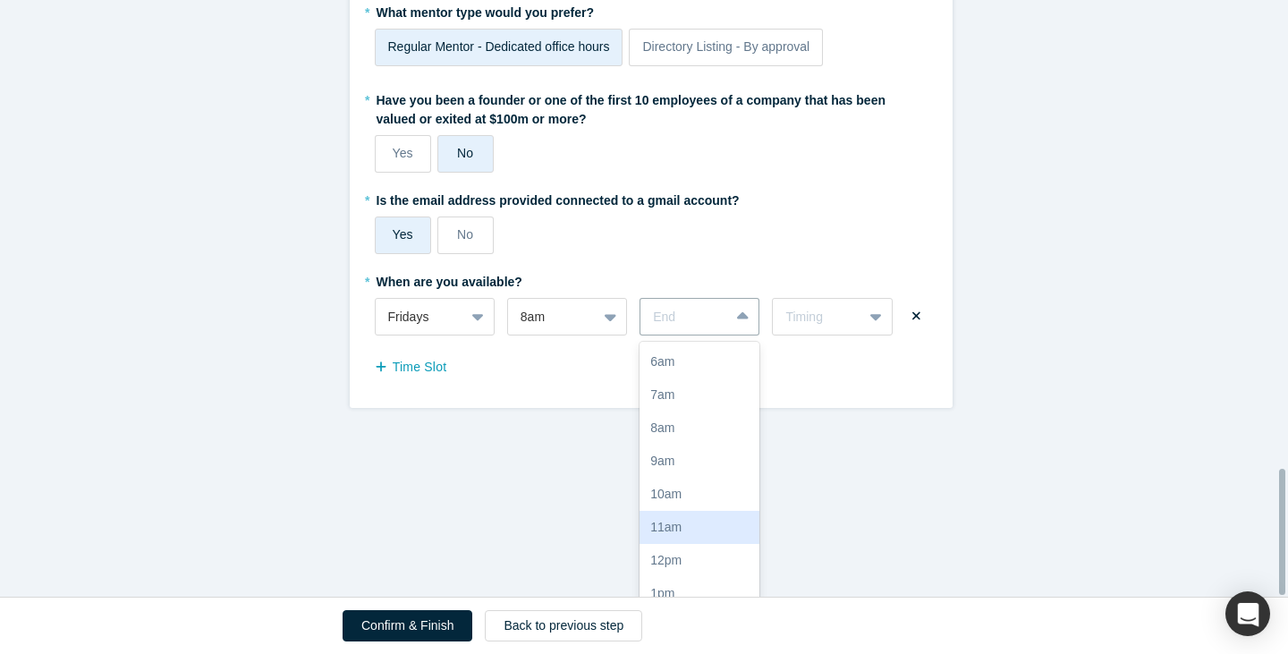
click at [666, 520] on div "11am" at bounding box center [700, 527] width 120 height 33
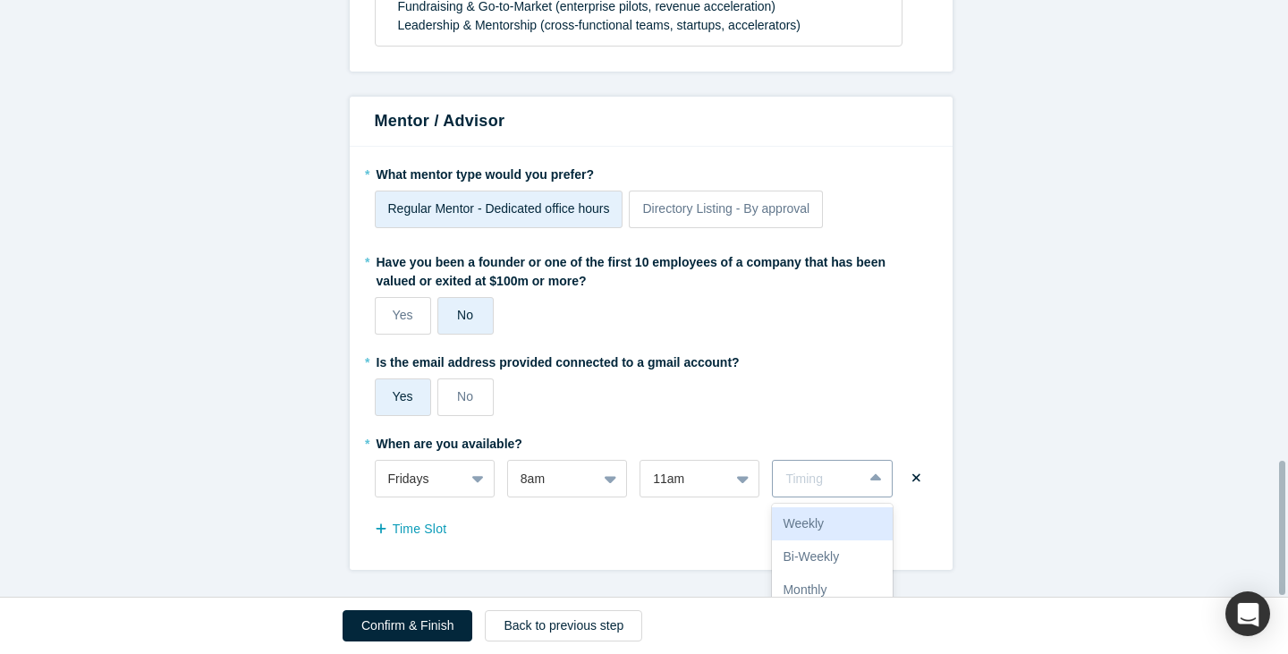
click at [805, 476] on div "Timing" at bounding box center [817, 479] width 89 height 22
click at [828, 554] on div "Bi-Weekly" at bounding box center [832, 556] width 120 height 33
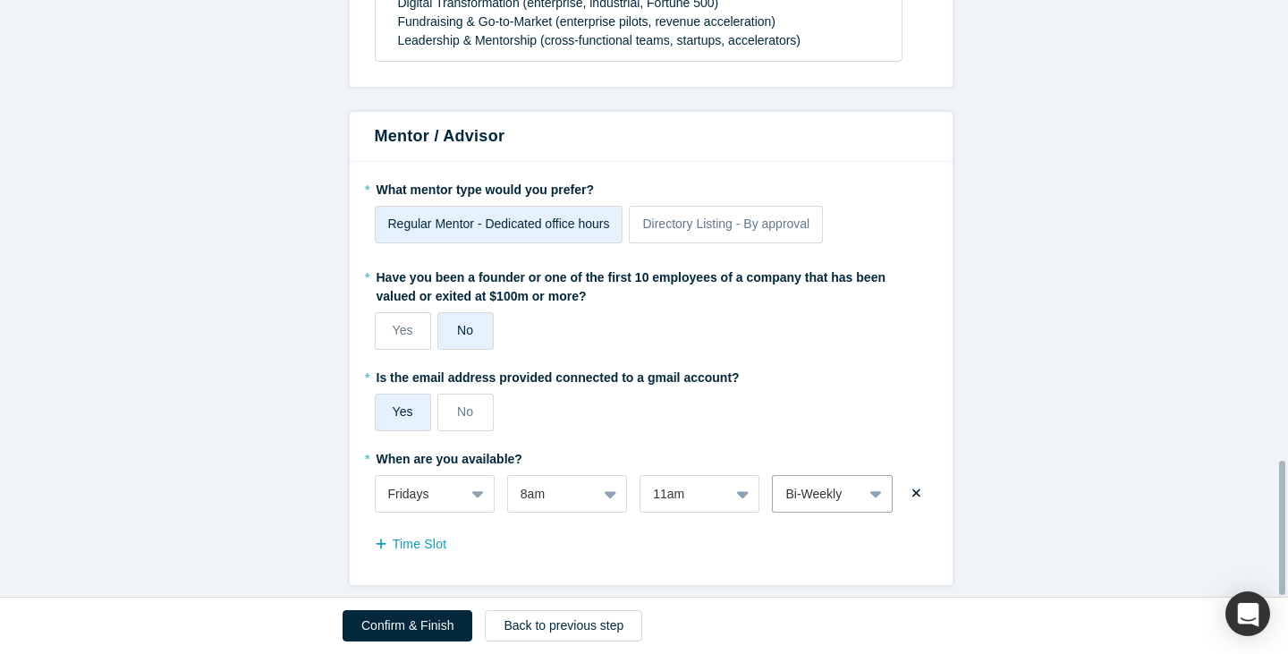
scroll to position [2042, 0]
click at [429, 631] on button "Confirm & Finish" at bounding box center [408, 625] width 130 height 31
